Goal: Task Accomplishment & Management: Use online tool/utility

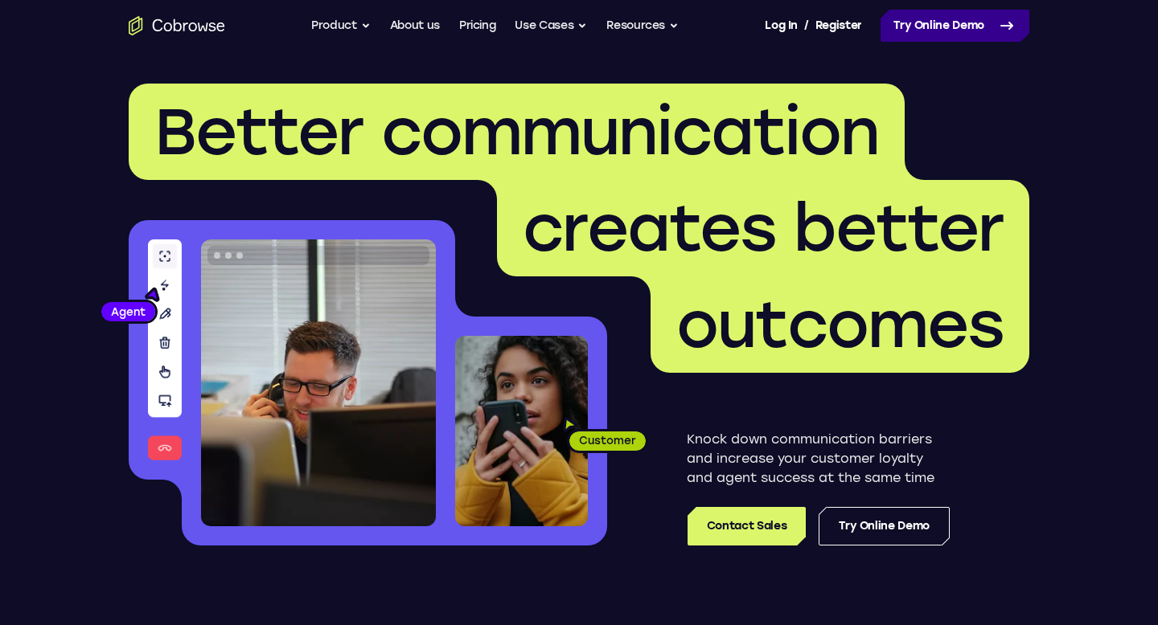
click at [932, 36] on link "Try Online Demo" at bounding box center [954, 26] width 149 height 32
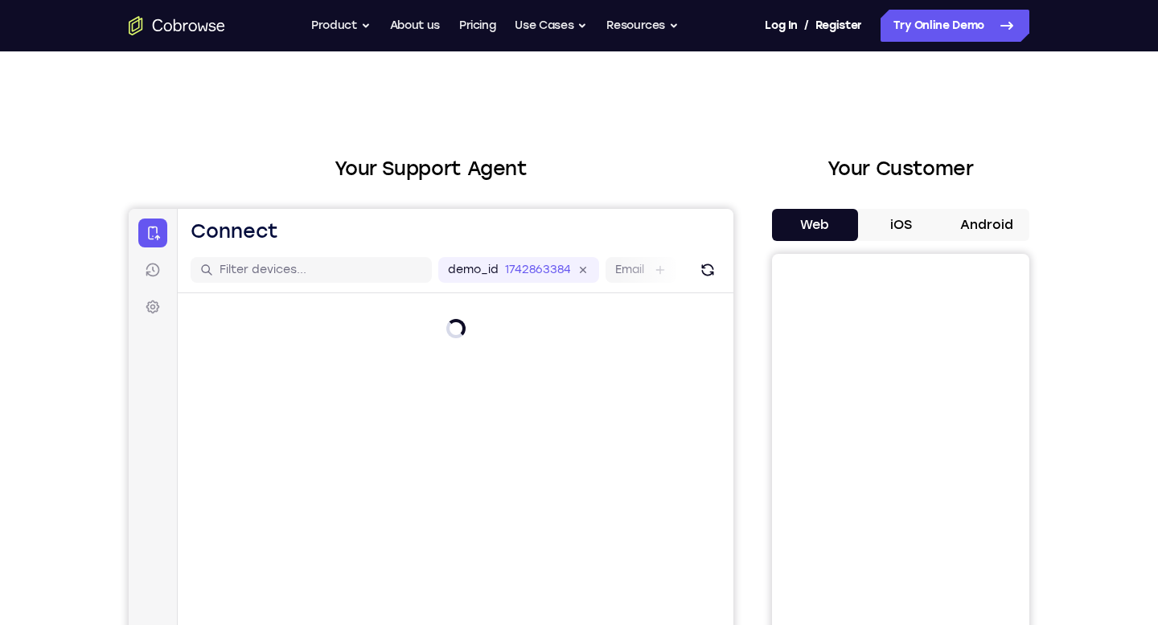
click at [1105, 130] on div "Your Support Agent Your Customer Web iOS Android Next Steps We’d be happy to gi…" at bounding box center [579, 581] width 1158 height 1060
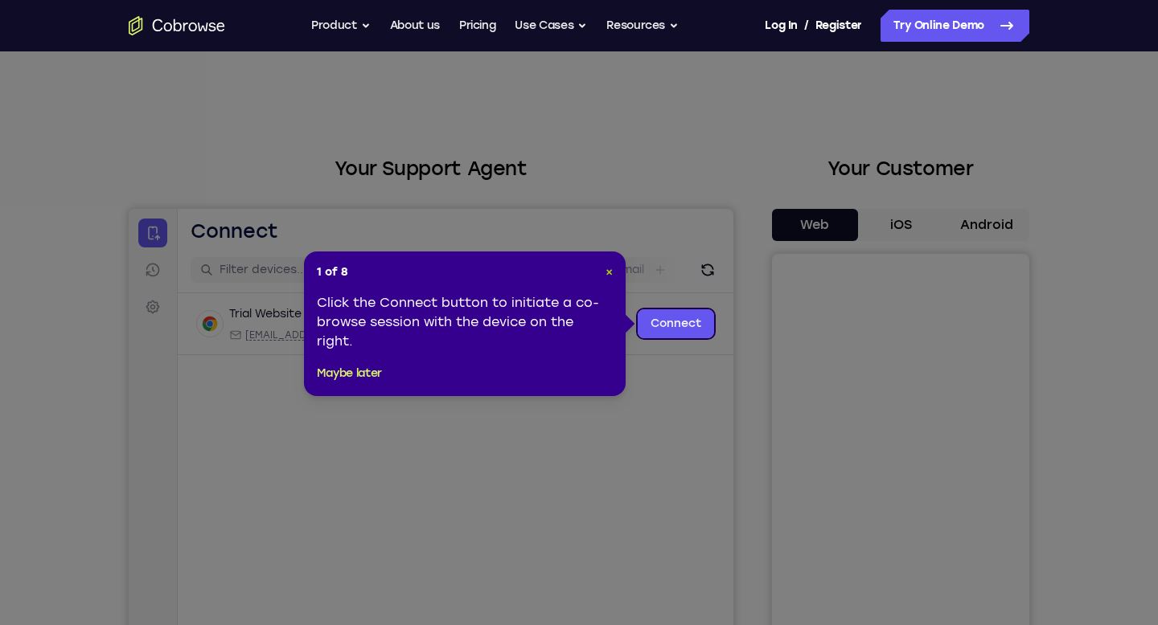
click at [611, 272] on span "×" at bounding box center [608, 272] width 7 height 14
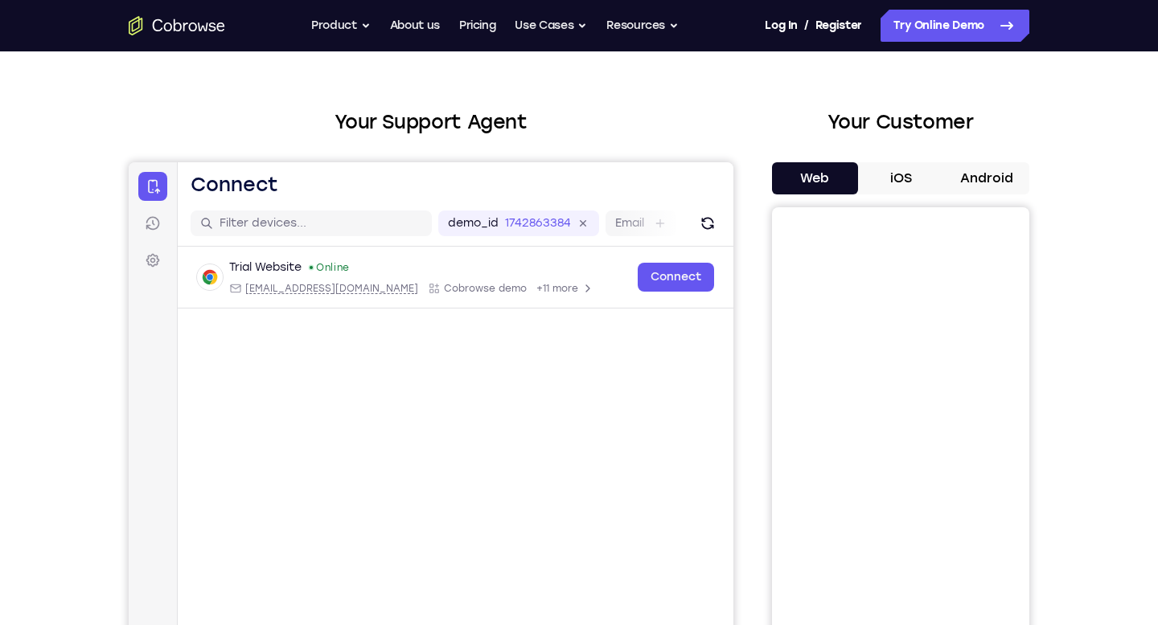
scroll to position [54, 0]
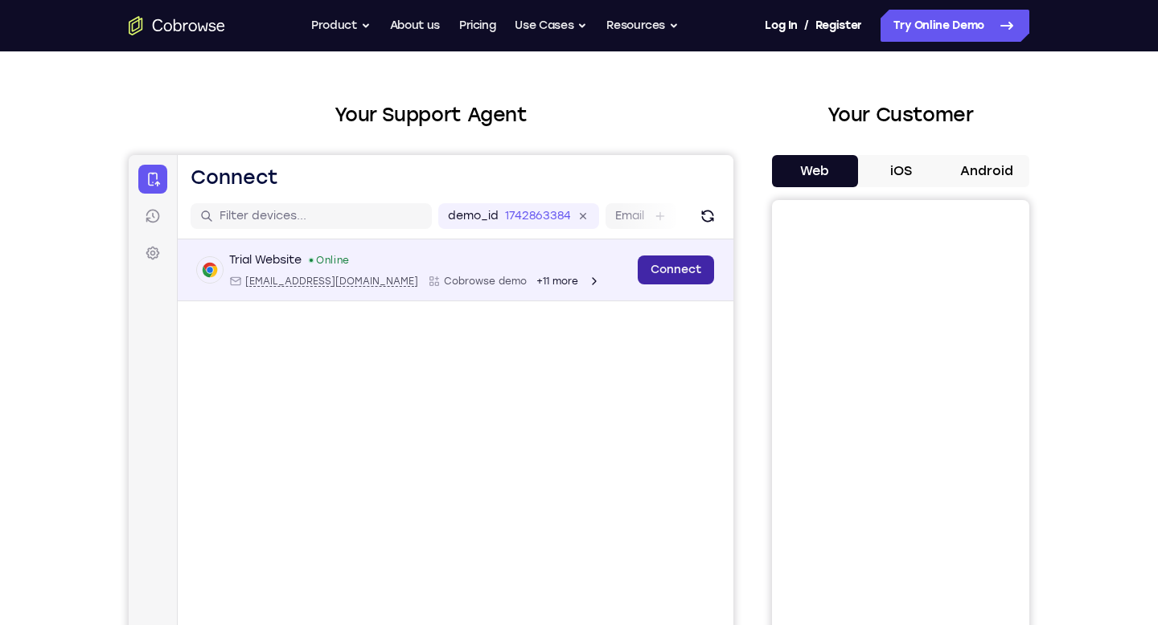
click at [669, 265] on link "Connect" at bounding box center [676, 270] width 76 height 29
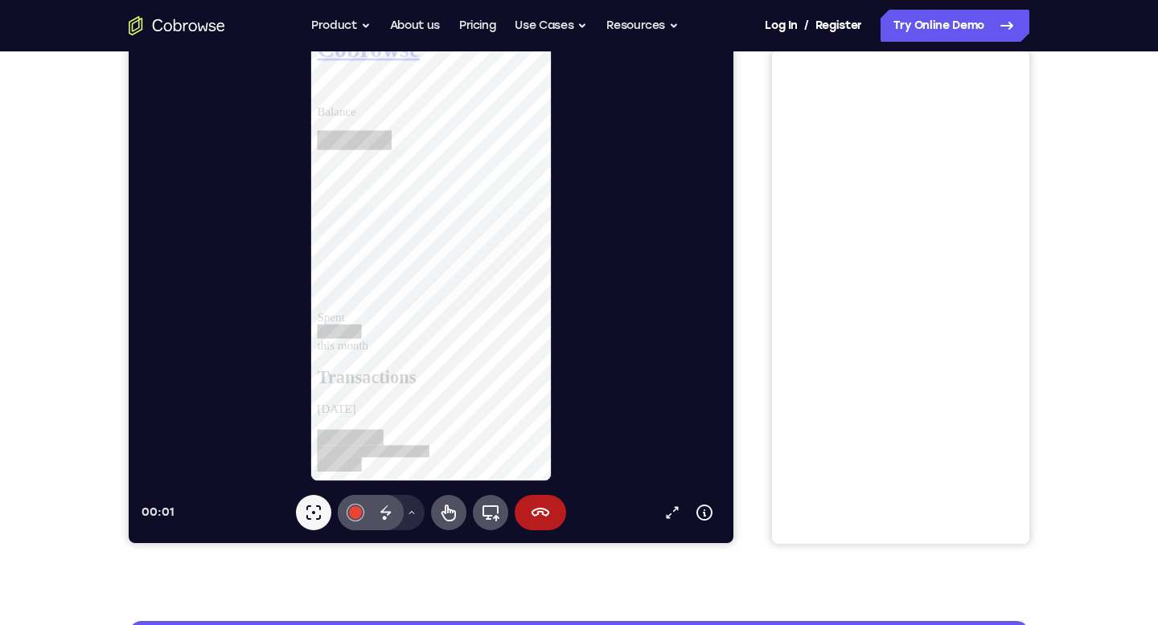
scroll to position [0, 0]
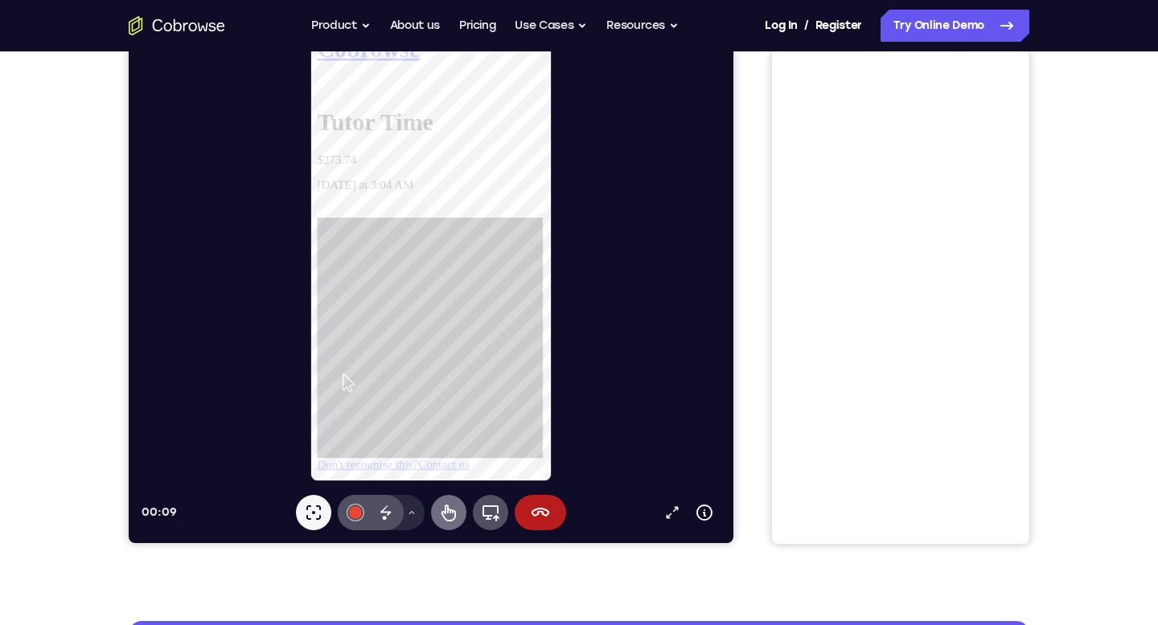
click at [453, 510] on icon at bounding box center [448, 512] width 19 height 19
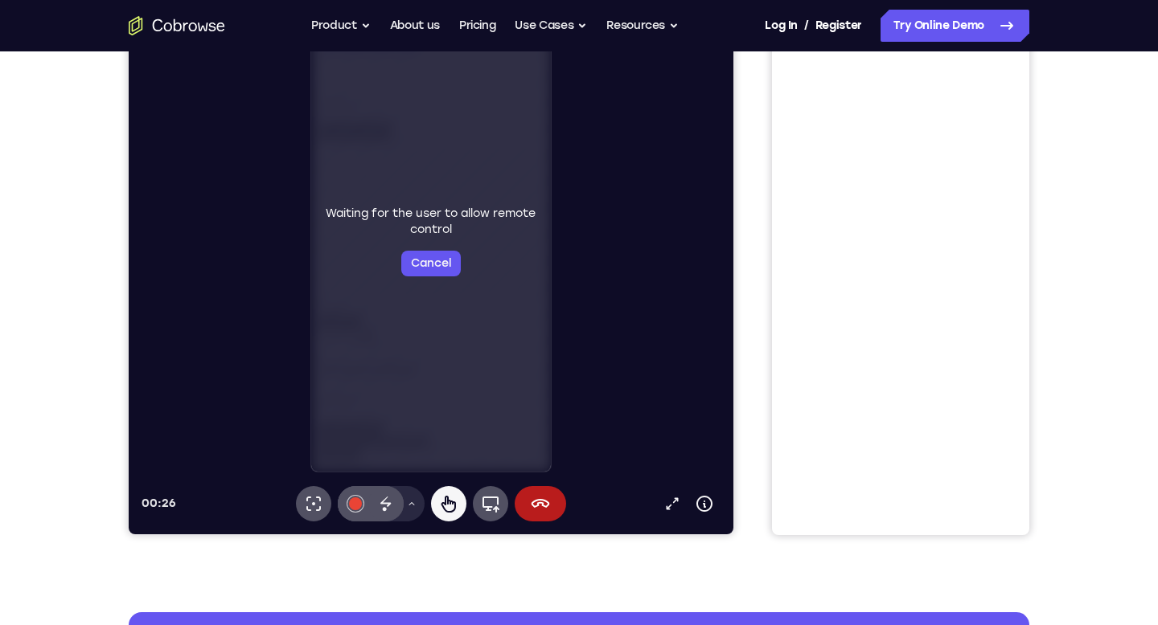
scroll to position [159, 0]
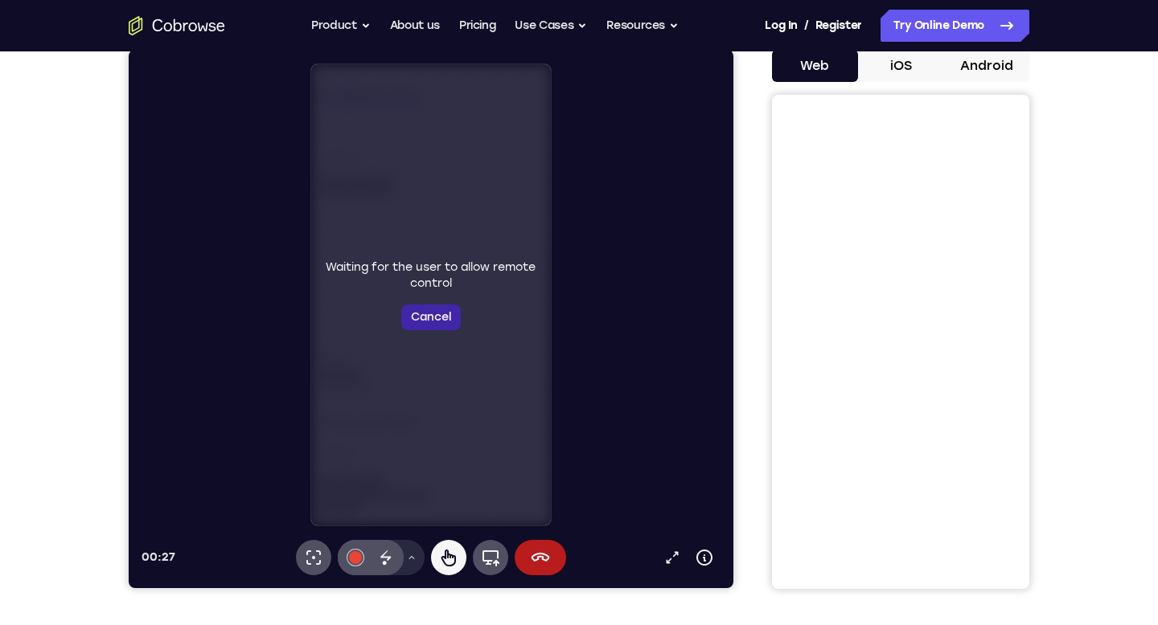
click at [420, 326] on button "Cancel" at bounding box center [430, 318] width 59 height 26
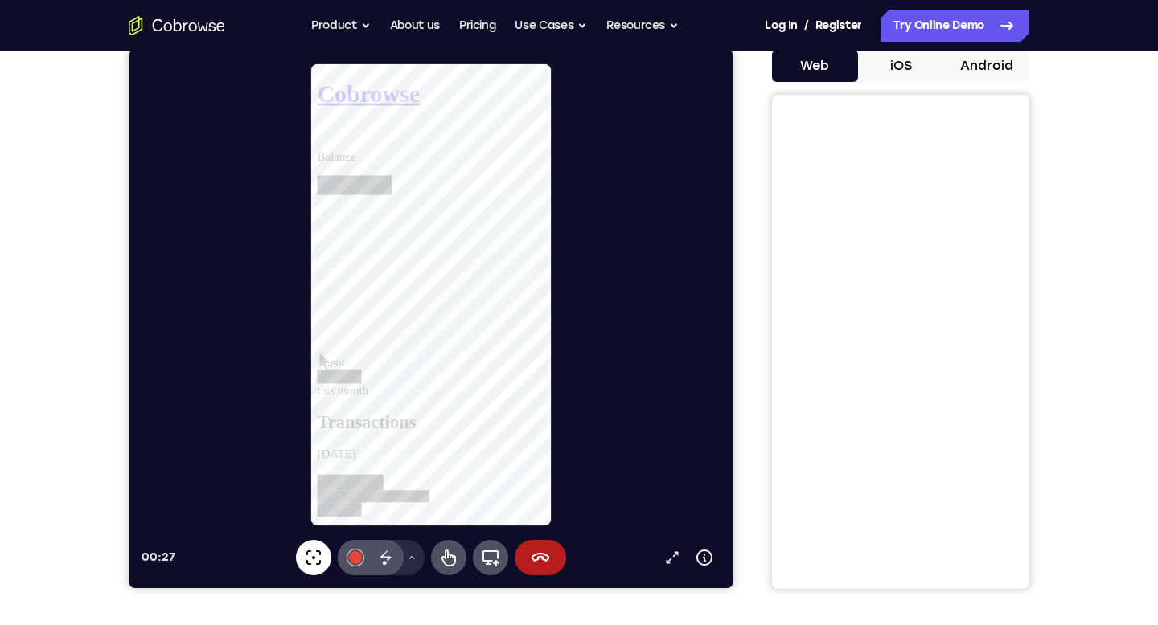
click at [306, 562] on icon at bounding box center [313, 558] width 14 height 14
click at [445, 564] on icon at bounding box center [448, 557] width 19 height 19
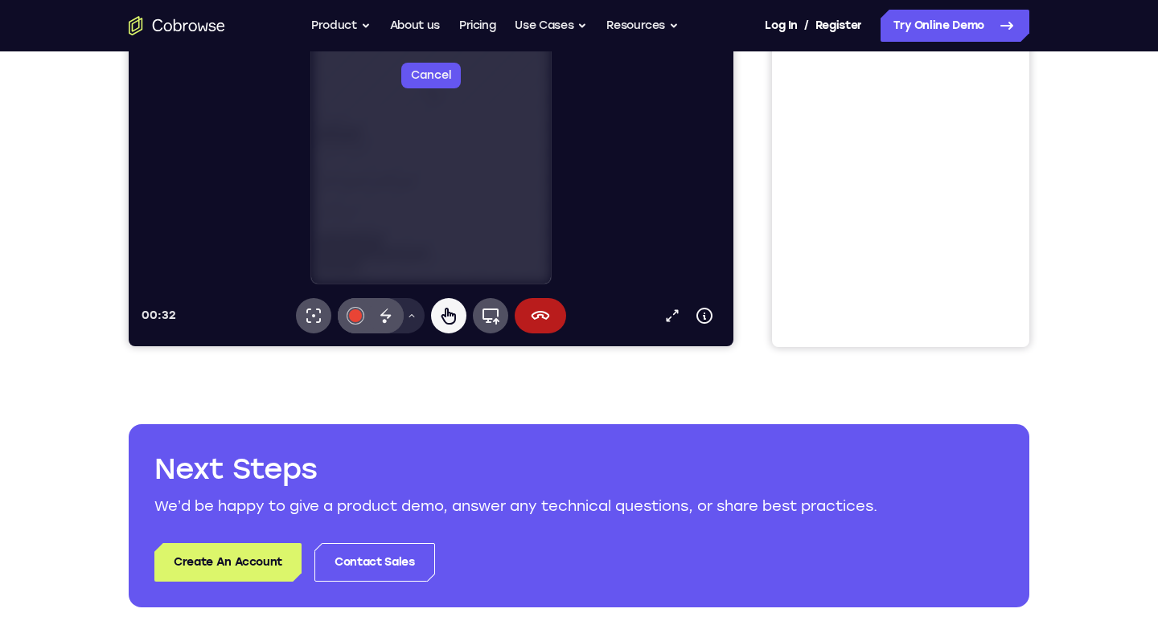
scroll to position [104, 0]
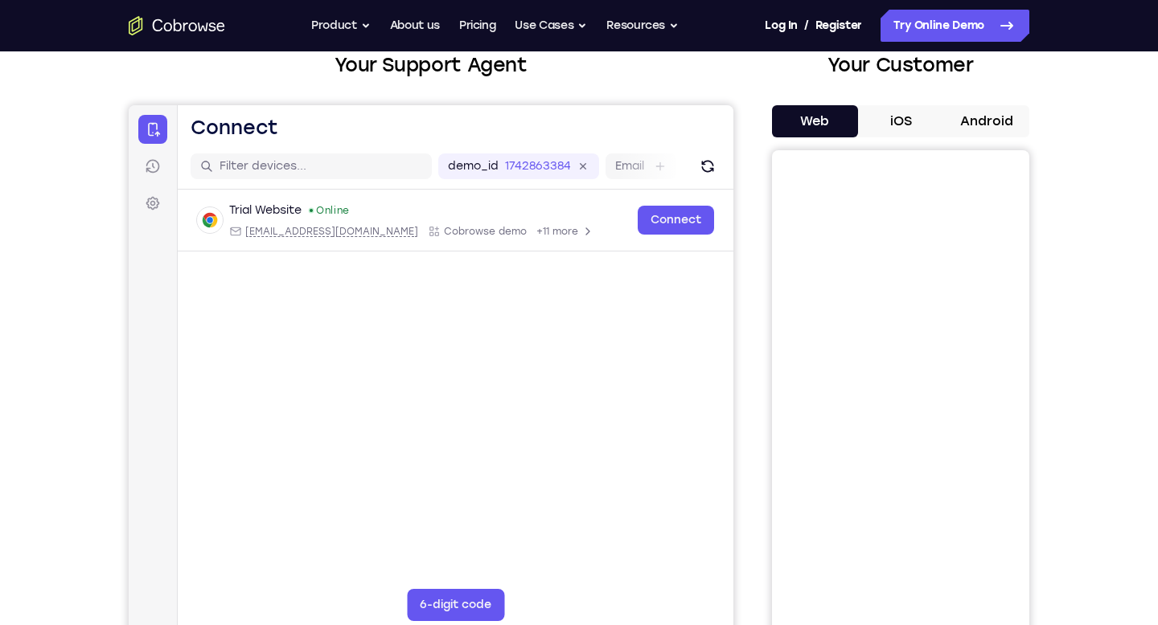
click at [588, 394] on main "demo_id 1742863384 1742863384 Email User ID Device ID Device name 6-digit code …" at bounding box center [456, 413] width 556 height 539
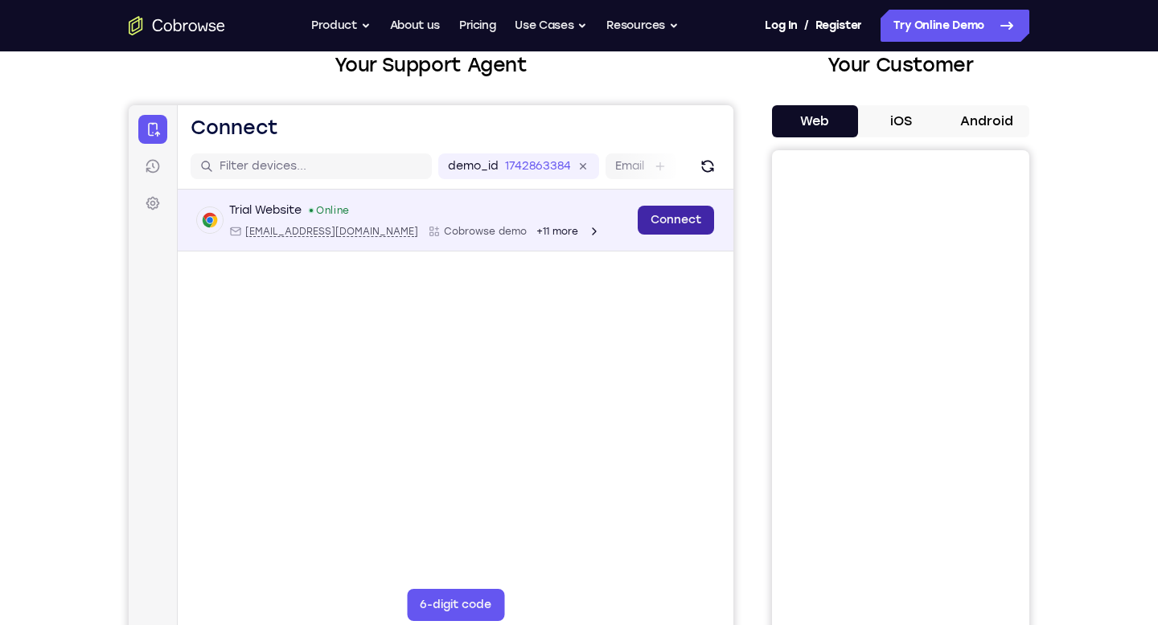
click at [663, 222] on link "Connect" at bounding box center [676, 220] width 76 height 29
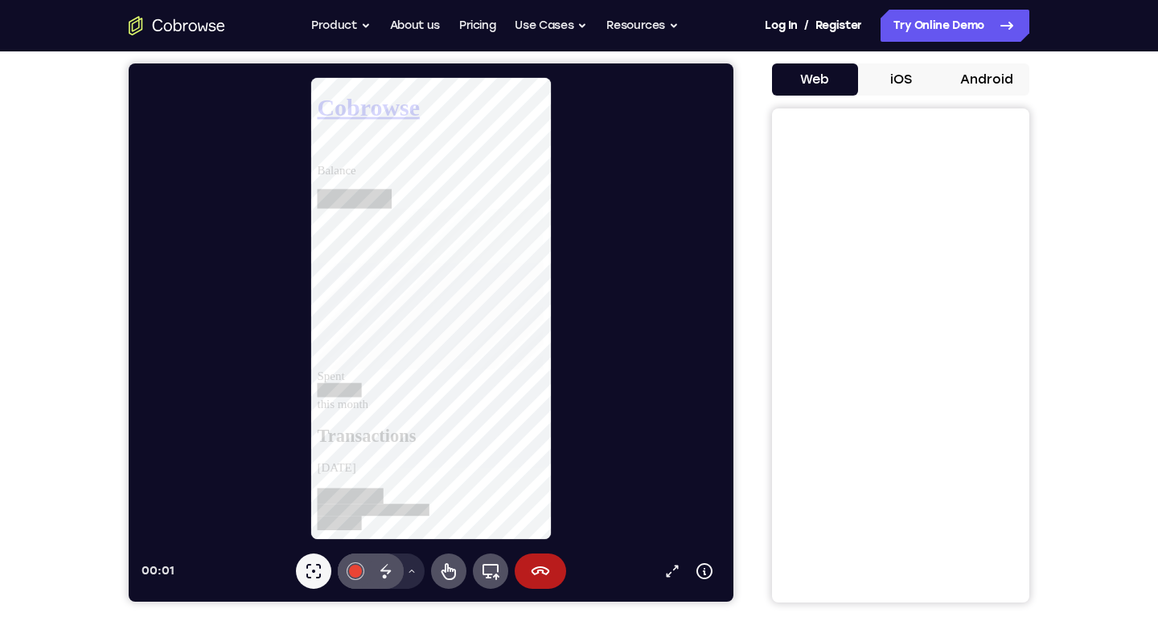
scroll to position [0, 0]
click at [452, 580] on icon at bounding box center [448, 571] width 19 height 19
click at [466, 516] on div at bounding box center [439, 531] width 244 height 31
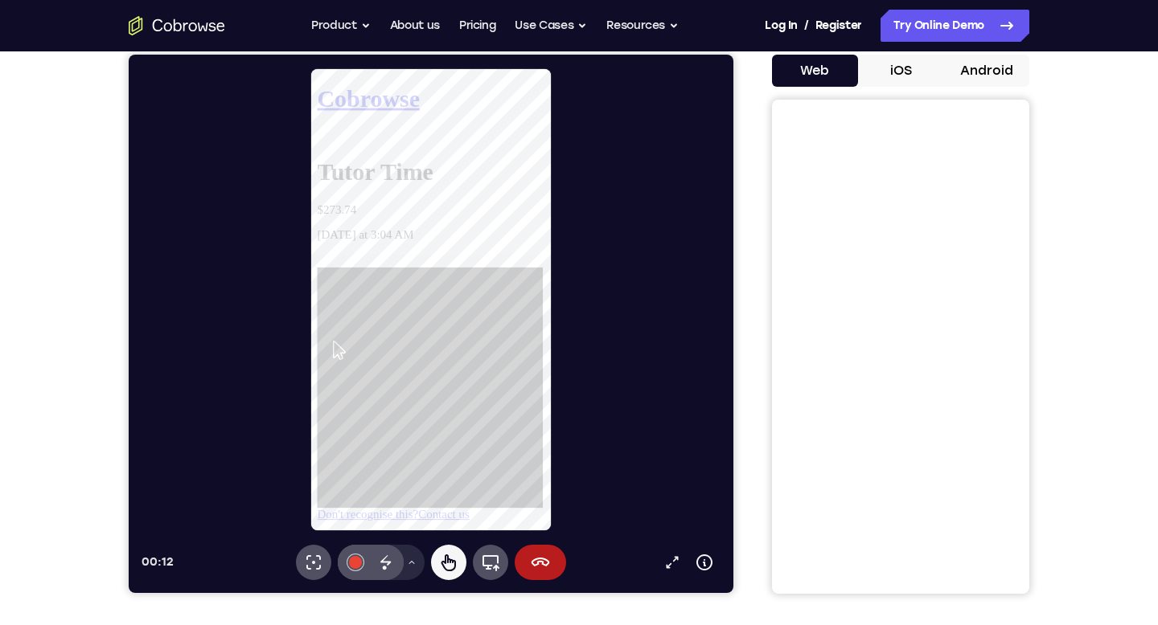
scroll to position [147, 0]
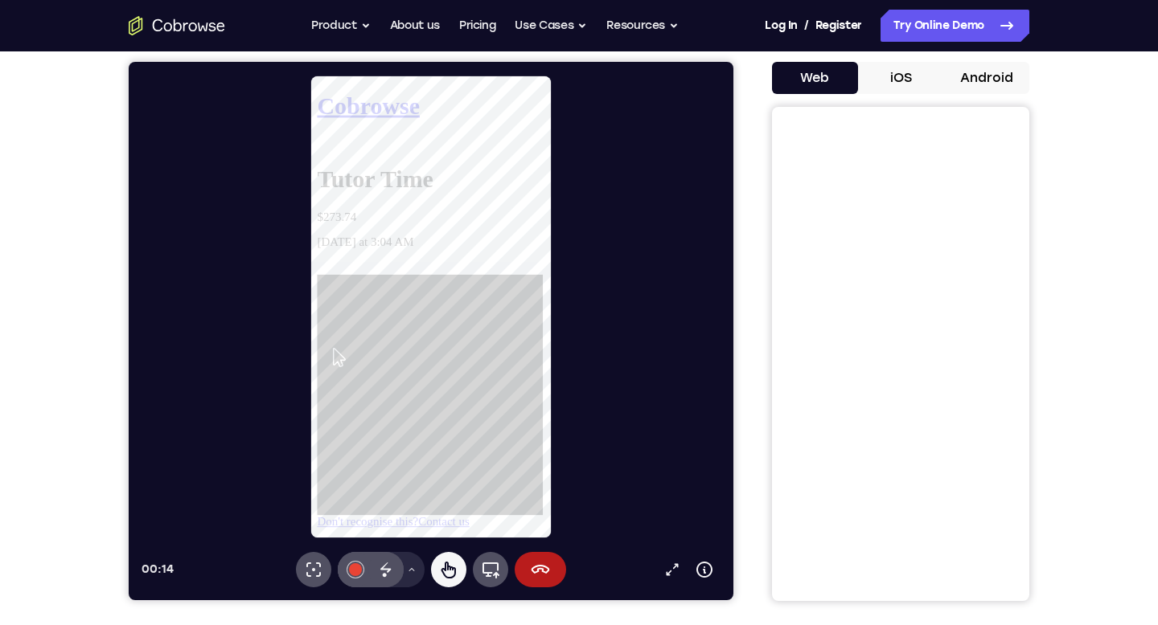
click at [317, 285] on icon at bounding box center [317, 285] width 0 height 0
click at [412, 564] on button "Drawing tools menu" at bounding box center [412, 569] width 26 height 35
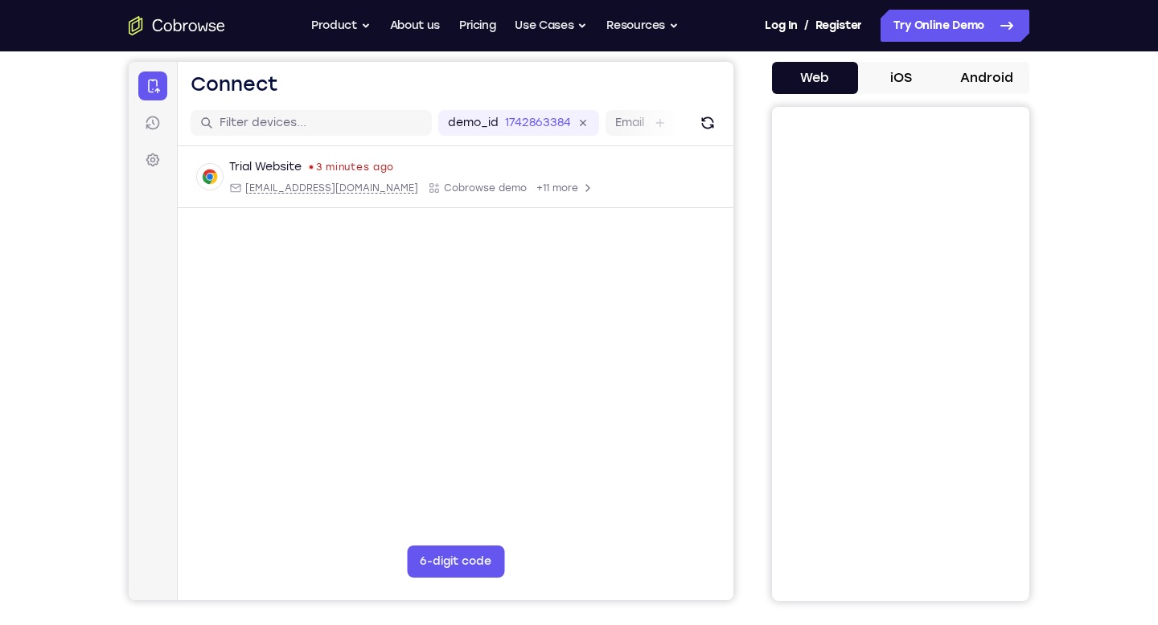
click at [644, 329] on main "demo_id 1742863384 1742863384 Email User ID Device ID Device name 6-digit code …" at bounding box center [456, 369] width 556 height 539
